Goal: Information Seeking & Learning: Learn about a topic

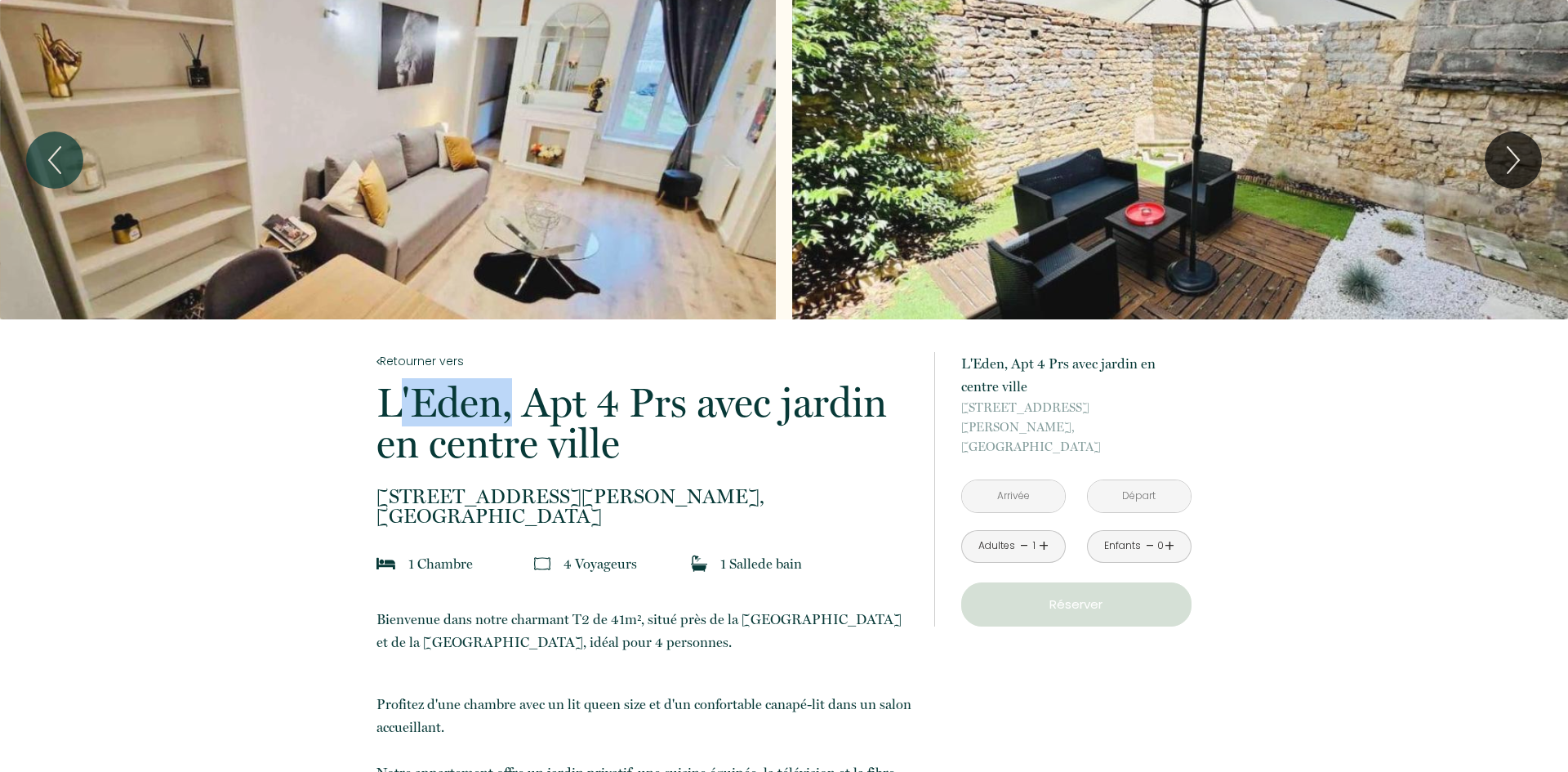
drag, startPoint x: 331, startPoint y: 402, endPoint x: 586, endPoint y: 437, distance: 257.4
click at [637, 454] on p "L'Eden, Apt 4 Prs avec jardin en centre ville" at bounding box center [644, 423] width 535 height 82
drag, startPoint x: 635, startPoint y: 450, endPoint x: 325, endPoint y: 404, distance: 313.4
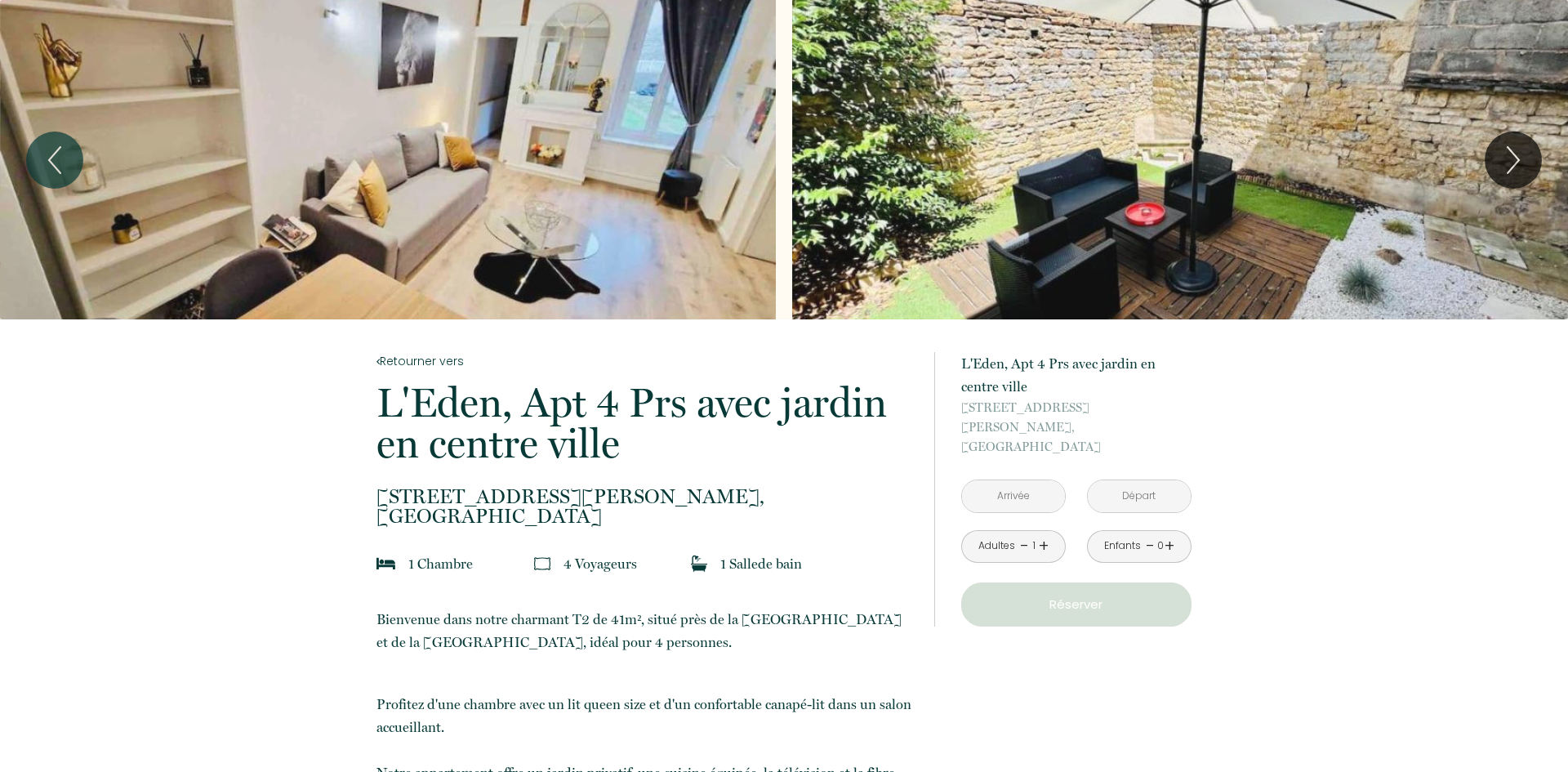
copy p "L'Eden, Apt 4 Prs avec jardin en centre ville"
